Goal: Transaction & Acquisition: Subscribe to service/newsletter

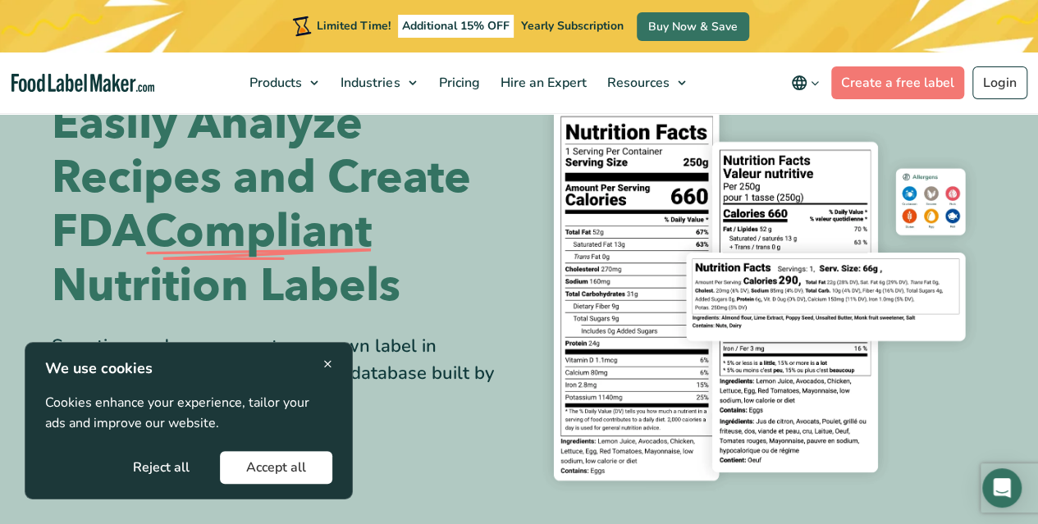
scroll to position [54, 0]
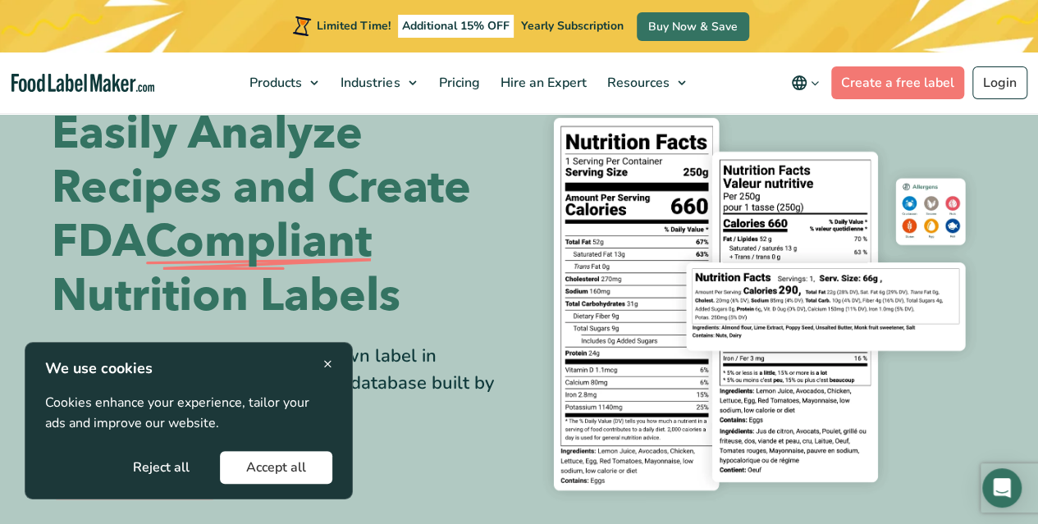
click at [329, 363] on span "×" at bounding box center [327, 364] width 9 height 22
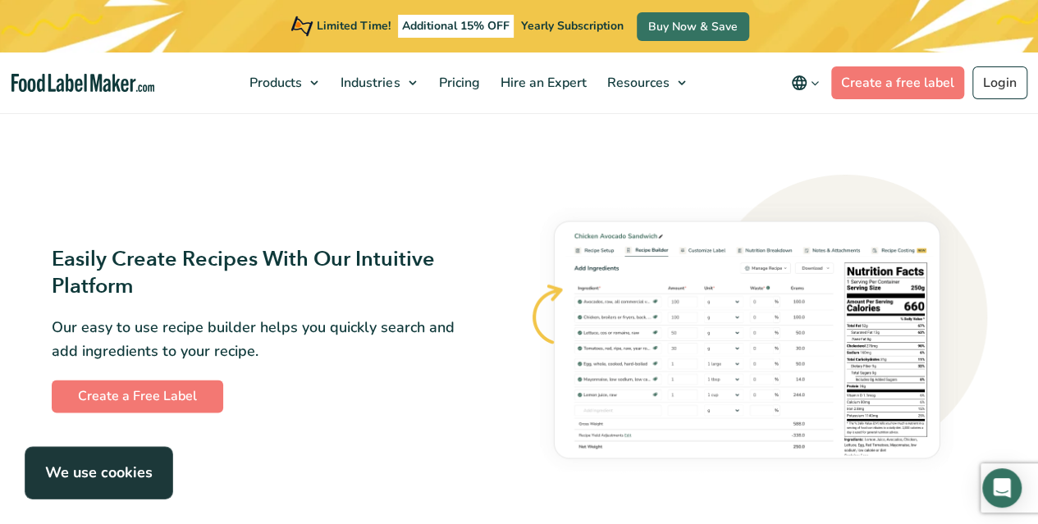
scroll to position [808, 0]
click at [921, 90] on link "Create a free label" at bounding box center [897, 82] width 133 height 33
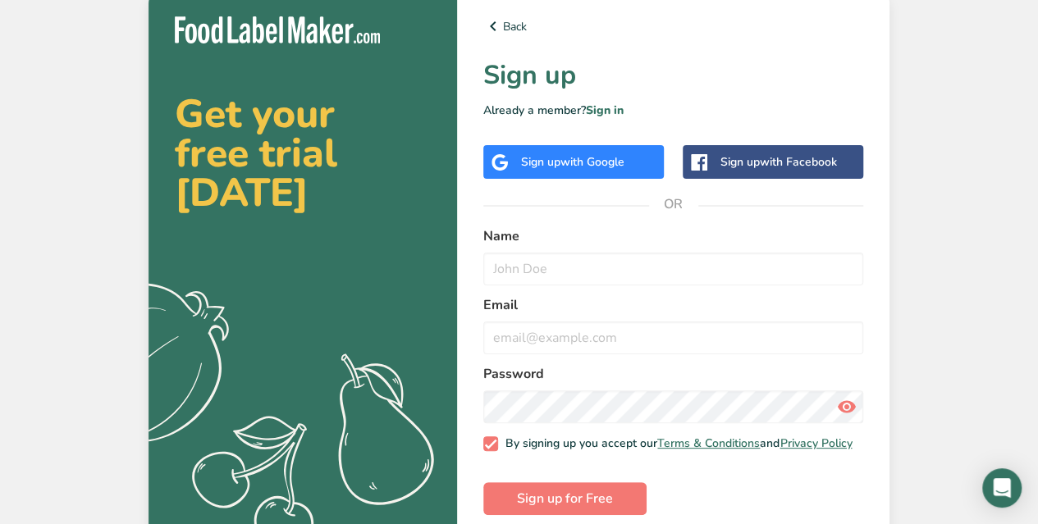
scroll to position [26, 0]
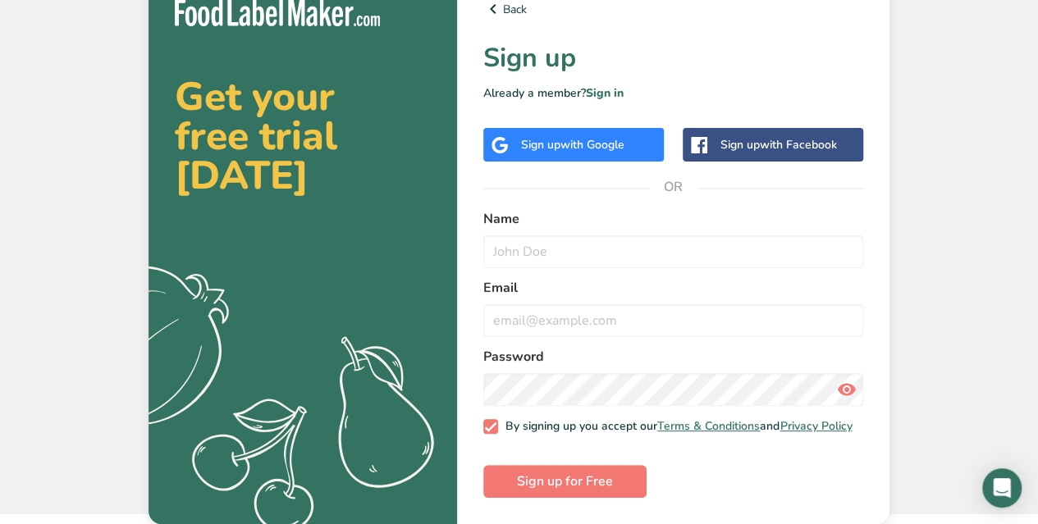
click at [575, 147] on div "Sign up with Google" at bounding box center [573, 145] width 181 height 34
